Goal: Navigation & Orientation: Find specific page/section

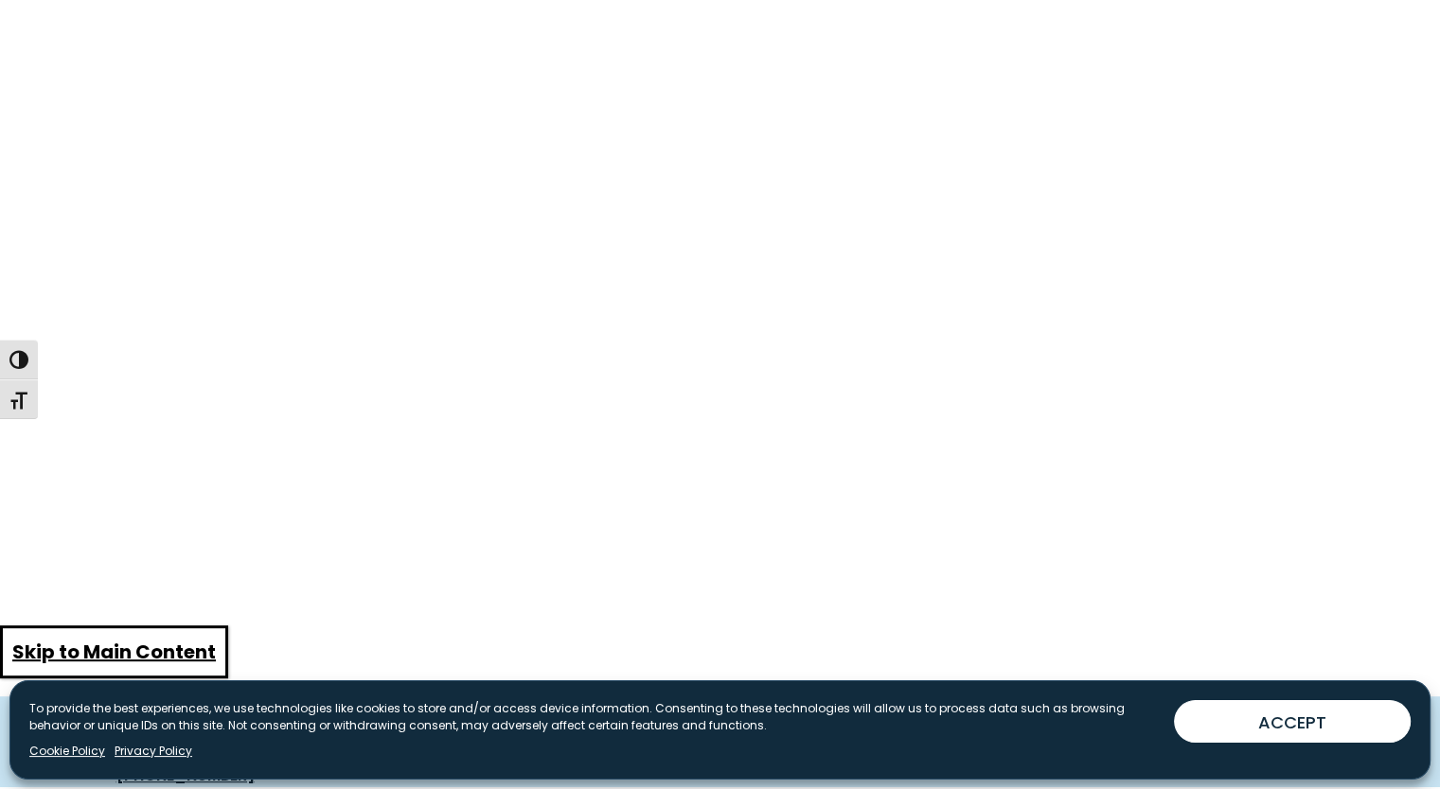
scroll to position [95, 0]
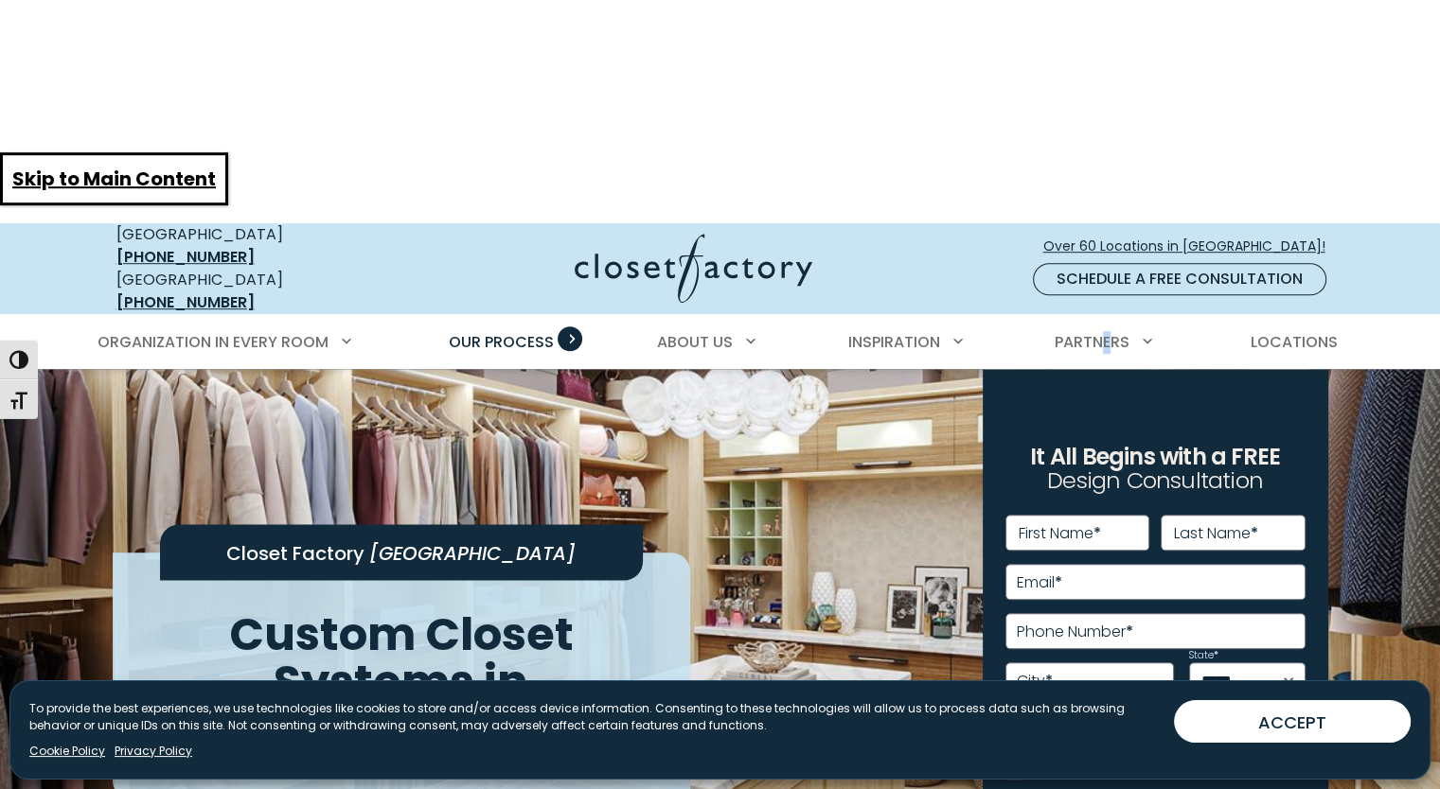
scroll to position [568, 0]
